Goal: Task Accomplishment & Management: Complete application form

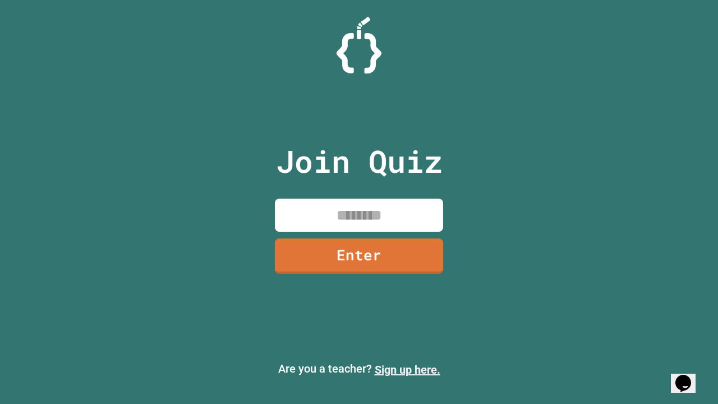
click at [407, 370] on link "Sign up here." at bounding box center [408, 369] width 66 height 13
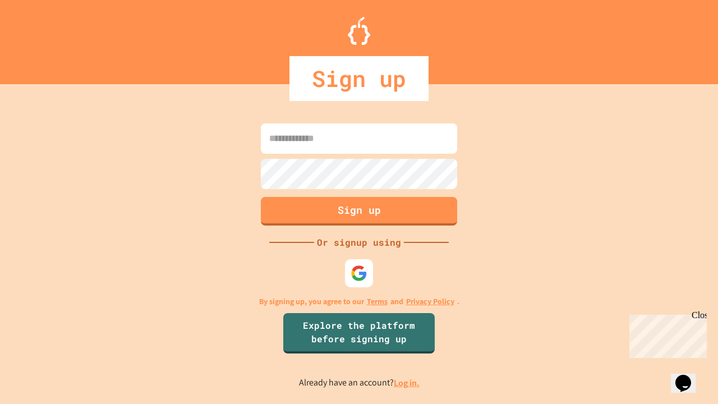
click at [407, 383] on link "Log in." at bounding box center [407, 383] width 26 height 12
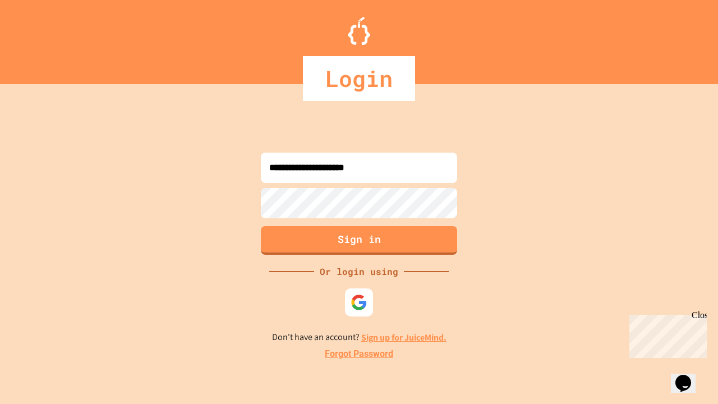
type input "**********"
